Goal: Use online tool/utility: Utilize a website feature to perform a specific function

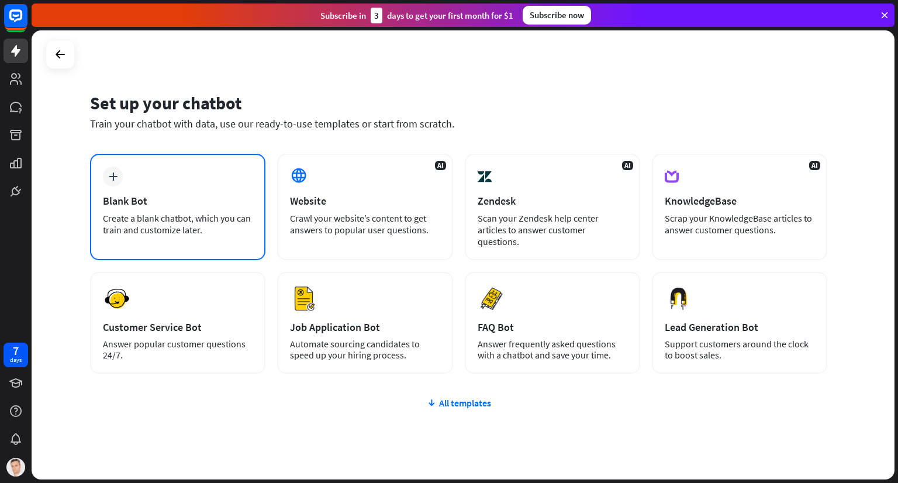
click at [146, 220] on div "Create a blank chatbot, which you can train and customize later." at bounding box center [178, 223] width 150 height 23
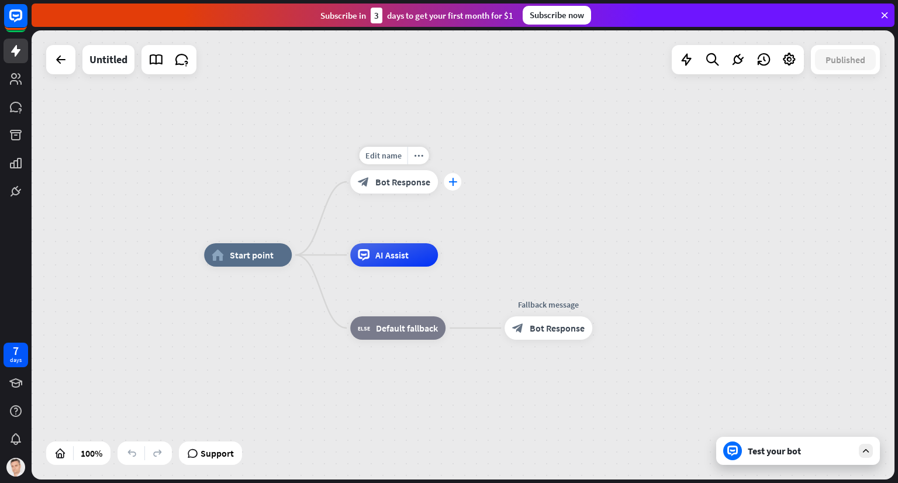
click at [453, 182] on icon "plus" at bounding box center [453, 182] width 9 height 8
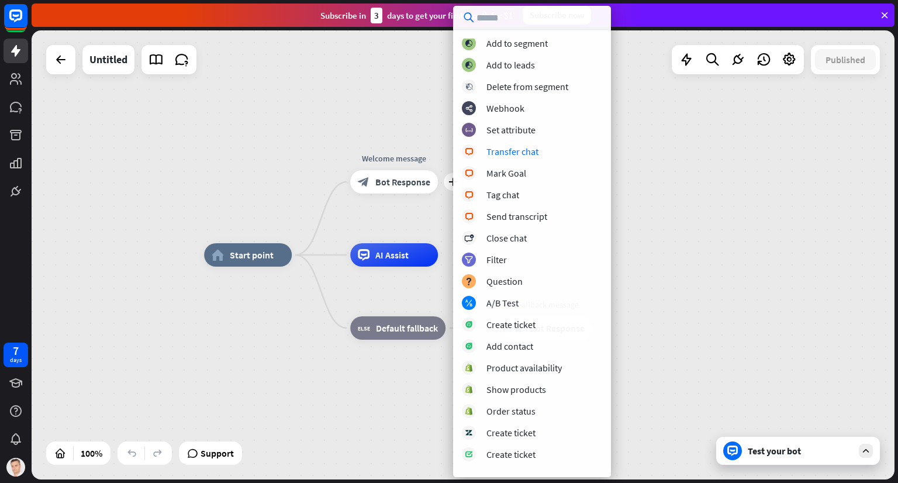
scroll to position [211, 0]
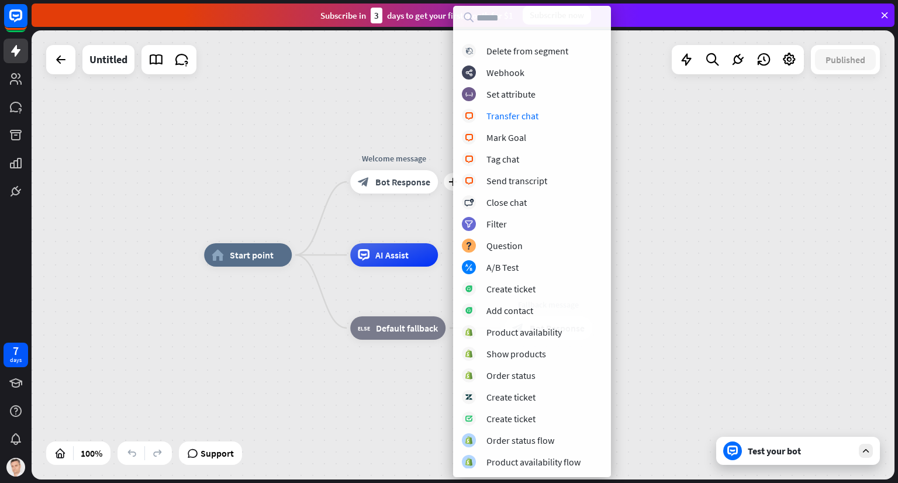
click at [268, 403] on div "home_2 Start point plus Welcome message block_bot_response Bot Response AI Assi…" at bounding box center [635, 479] width 863 height 449
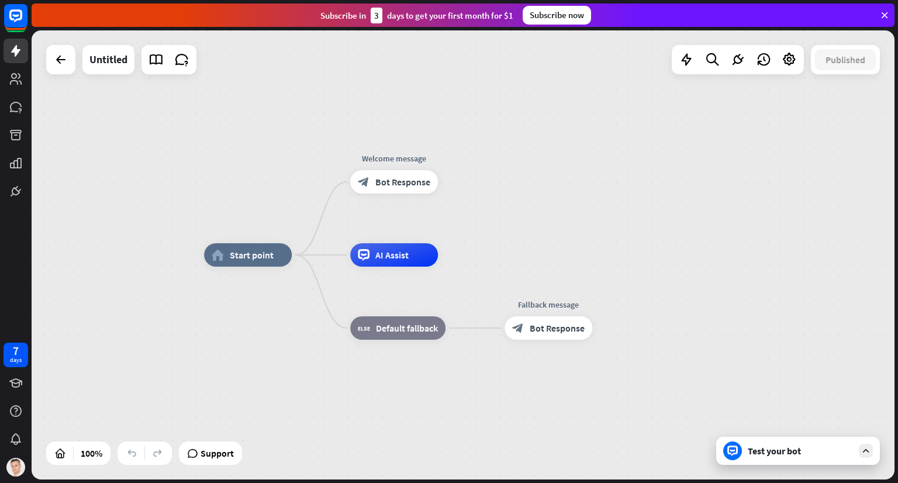
click at [772, 454] on div "Test your bot" at bounding box center [800, 451] width 105 height 12
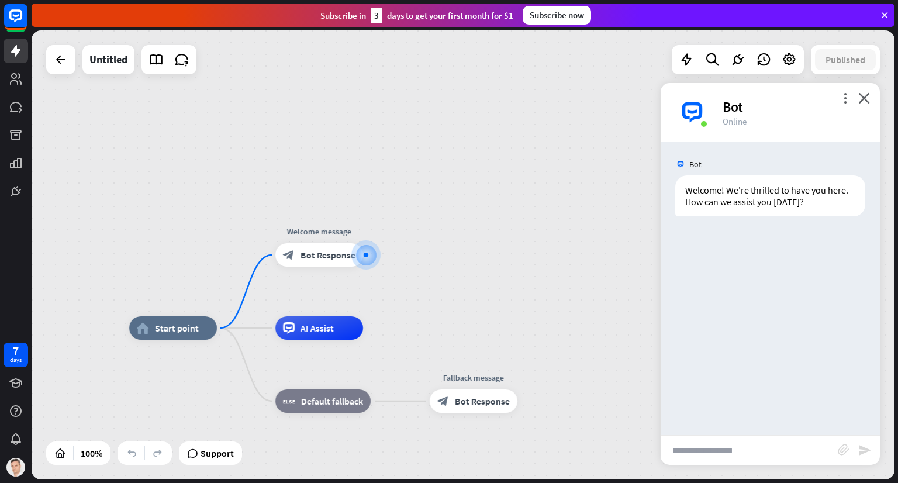
click at [744, 448] on input "text" at bounding box center [749, 450] width 177 height 29
type input "**"
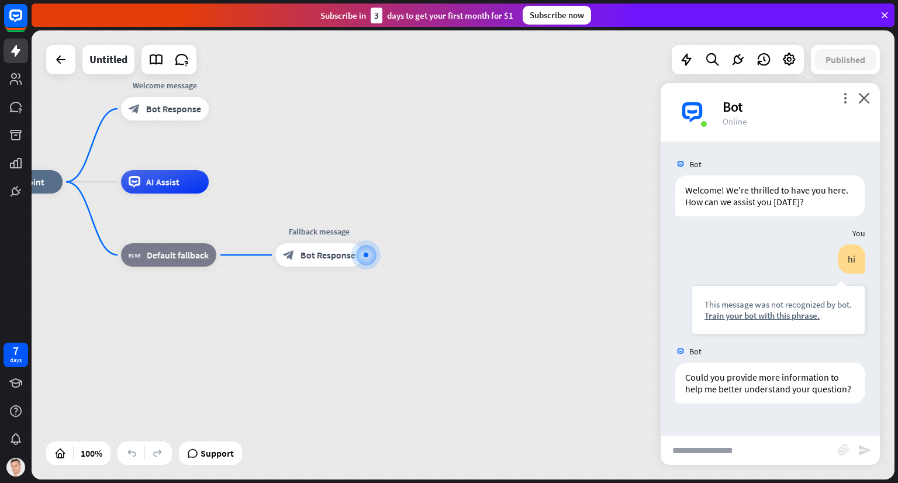
drag, startPoint x: 273, startPoint y: 153, endPoint x: 361, endPoint y: 160, distance: 88.6
click at [173, 115] on div "block_bot_response Bot Response" at bounding box center [165, 108] width 88 height 23
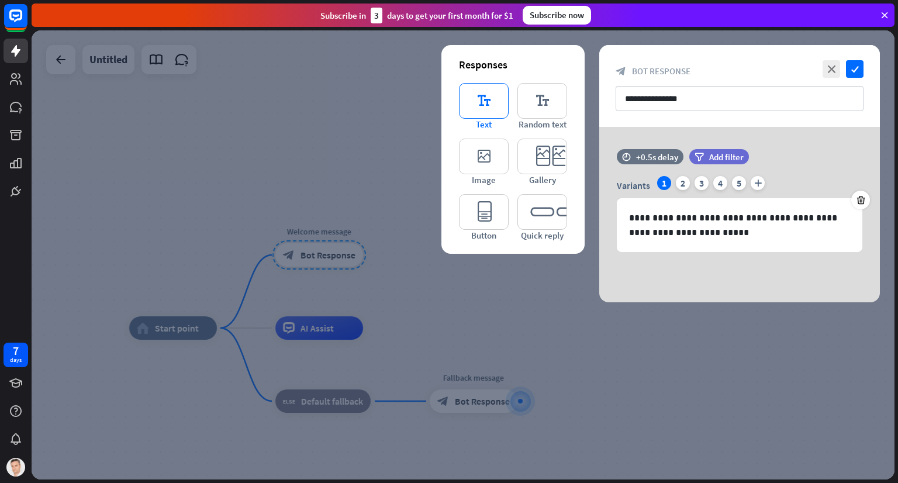
click at [473, 95] on icon "editor_text" at bounding box center [484, 101] width 50 height 36
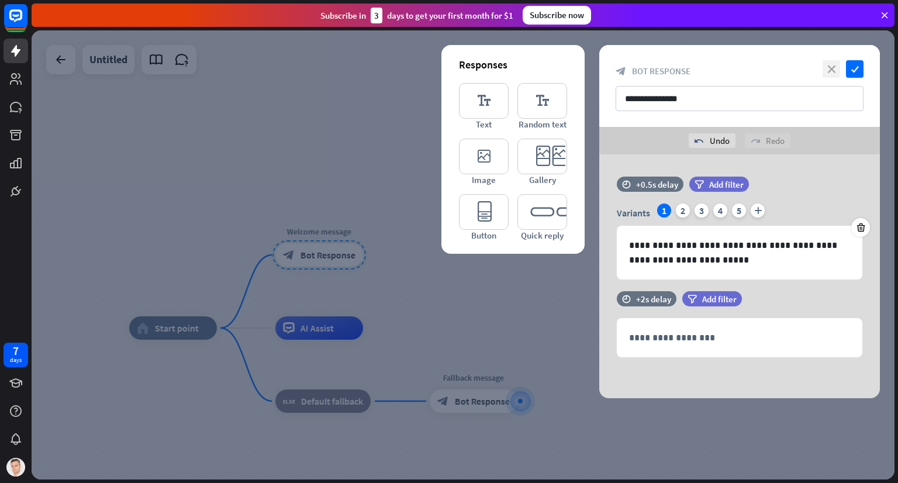
click at [830, 70] on icon "close" at bounding box center [832, 69] width 18 height 18
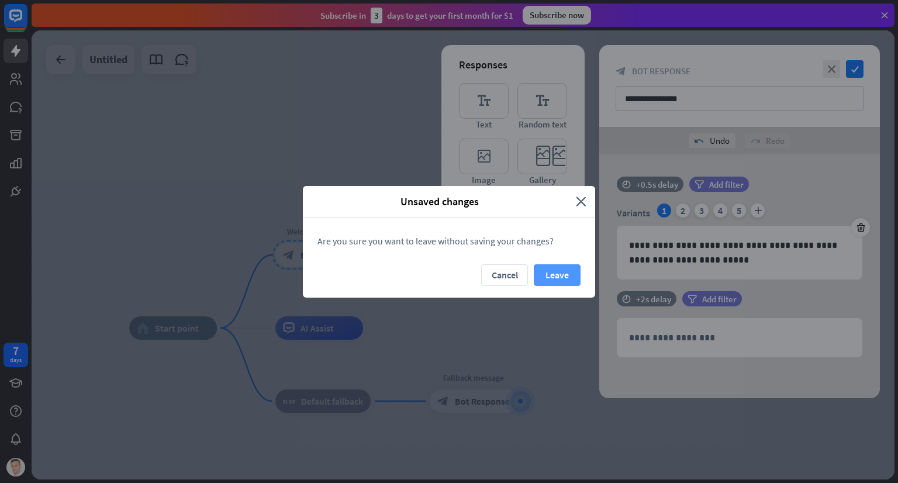
click at [561, 275] on button "Leave" at bounding box center [557, 275] width 47 height 22
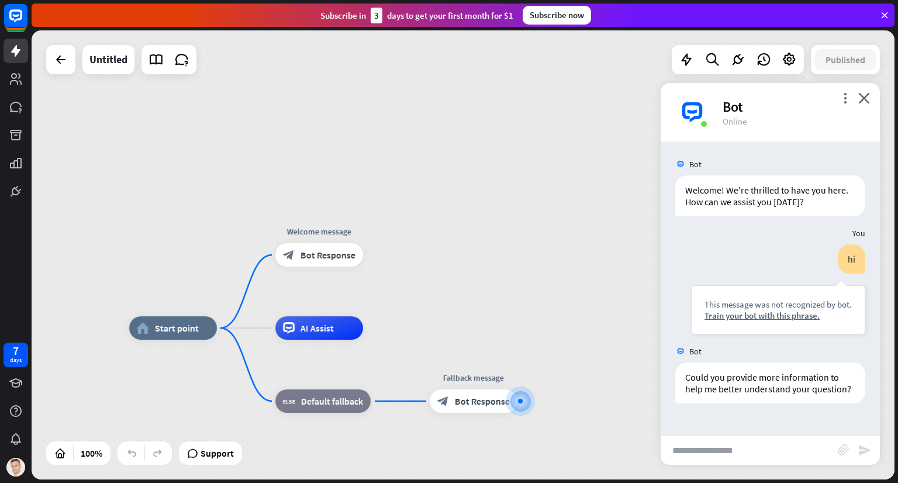
click at [561, 275] on div "home_2 Start point Welcome message block_bot_response Bot Response AI Assist bl…" at bounding box center [463, 254] width 863 height 449
click at [381, 333] on div "plus" at bounding box center [378, 328] width 18 height 18
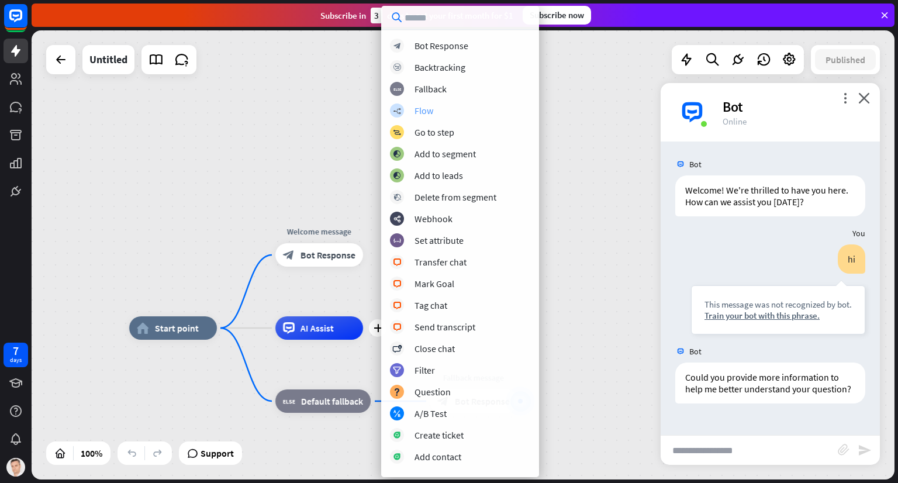
click at [421, 113] on div "Flow" at bounding box center [424, 111] width 19 height 12
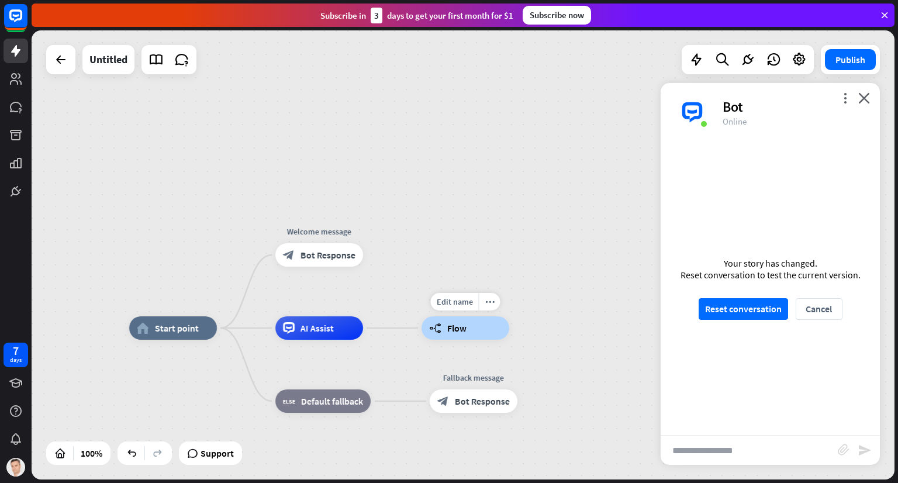
click at [449, 329] on span "Flow" at bounding box center [456, 328] width 19 height 12
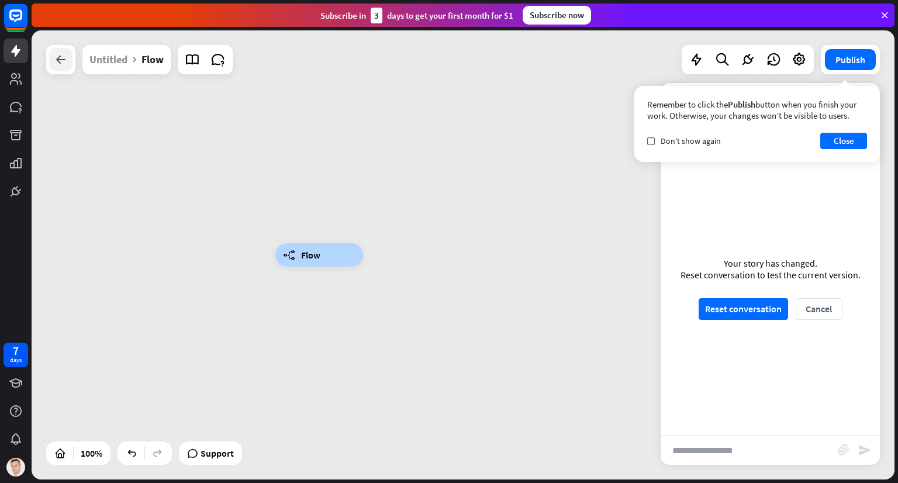
click at [68, 61] on div at bounding box center [60, 59] width 23 height 23
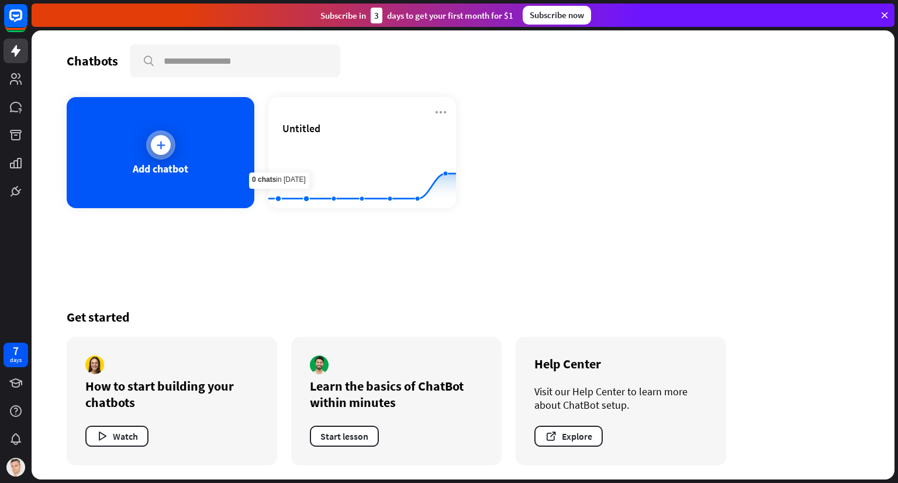
click at [194, 164] on div "Add chatbot" at bounding box center [161, 152] width 188 height 111
